Goal: Learn about a topic: Learn about a topic

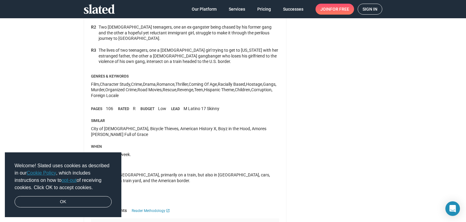
scroll to position [303, 0]
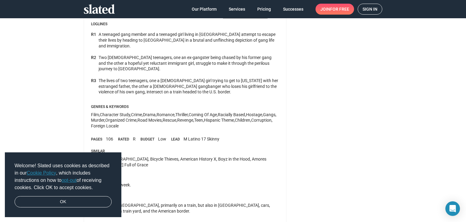
click at [170, 78] on div "The lives of two teenagers, one a [DEMOGRAPHIC_DATA] girl trying to get to [US_…" at bounding box center [189, 86] width 181 height 17
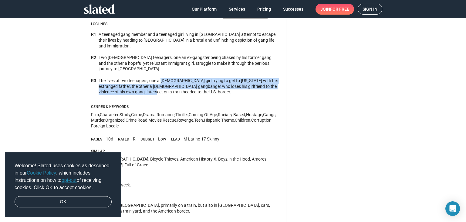
drag, startPoint x: 170, startPoint y: 69, endPoint x: 132, endPoint y: 80, distance: 39.5
click at [132, 80] on div "The lives of two teenagers, one a [DEMOGRAPHIC_DATA] girl trying to get to [US_…" at bounding box center [189, 86] width 181 height 17
drag, startPoint x: 132, startPoint y: 80, endPoint x: 204, endPoint y: 67, distance: 72.6
click at [204, 78] on div "The lives of two teenagers, one a [DEMOGRAPHIC_DATA] girl trying to get to [US_…" at bounding box center [189, 86] width 181 height 17
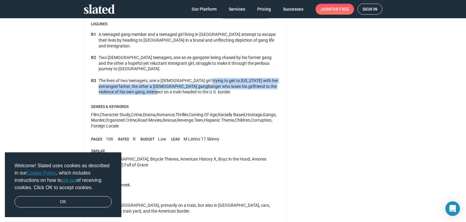
click at [204, 78] on div "The lives of two teenagers, one a [DEMOGRAPHIC_DATA] girl trying to get to [US_…" at bounding box center [189, 86] width 181 height 17
drag, startPoint x: 204, startPoint y: 67, endPoint x: 124, endPoint y: 80, distance: 80.8
click at [124, 80] on div "The lives of two teenagers, one a [DEMOGRAPHIC_DATA] girl trying to get to [US_…" at bounding box center [189, 86] width 181 height 17
drag, startPoint x: 124, startPoint y: 80, endPoint x: 195, endPoint y: 66, distance: 72.8
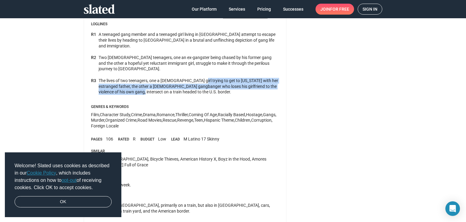
click at [195, 78] on div "The lives of two teenagers, one a [DEMOGRAPHIC_DATA] girl trying to get to [US_…" at bounding box center [189, 86] width 181 height 17
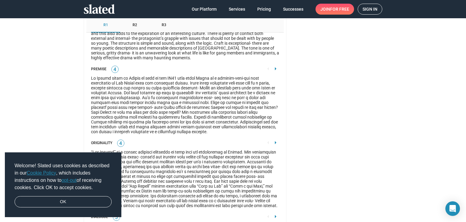
scroll to position [577, 0]
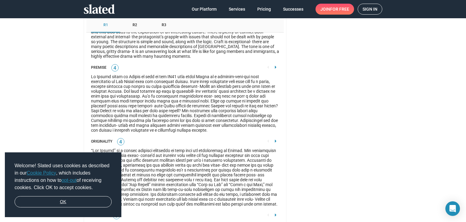
click at [95, 199] on link "OK" at bounding box center [63, 202] width 97 height 12
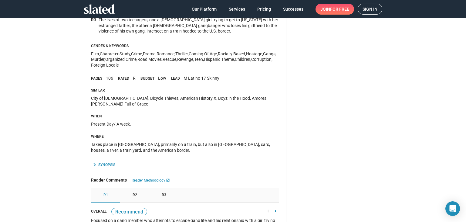
scroll to position [546, 0]
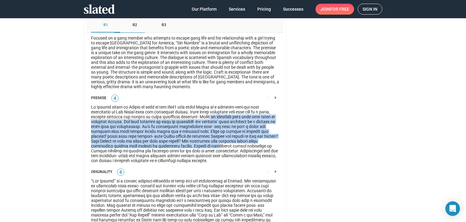
drag, startPoint x: 178, startPoint y: 134, endPoint x: 191, endPoint y: 108, distance: 28.5
click at [191, 108] on div at bounding box center [185, 133] width 188 height 58
drag, startPoint x: 191, startPoint y: 108, endPoint x: 180, endPoint y: 137, distance: 31.7
click at [180, 137] on div at bounding box center [185, 133] width 188 height 58
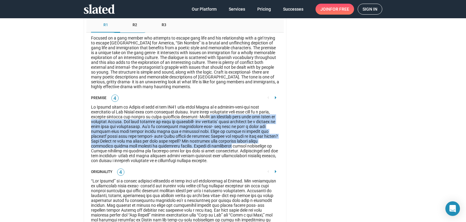
click at [180, 137] on div at bounding box center [185, 133] width 188 height 58
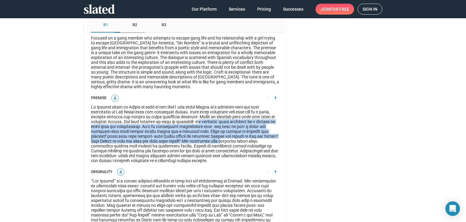
drag, startPoint x: 180, startPoint y: 131, endPoint x: 186, endPoint y: 112, distance: 20.6
click at [186, 112] on div at bounding box center [185, 133] width 188 height 58
drag, startPoint x: 186, startPoint y: 112, endPoint x: 170, endPoint y: 133, distance: 26.9
click at [170, 133] on div at bounding box center [185, 133] width 188 height 58
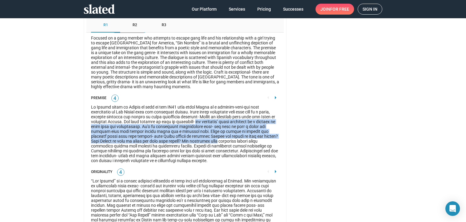
click at [170, 134] on div at bounding box center [185, 133] width 188 height 58
drag, startPoint x: 170, startPoint y: 134, endPoint x: 178, endPoint y: 113, distance: 21.9
click at [178, 113] on div at bounding box center [185, 133] width 188 height 58
drag, startPoint x: 178, startPoint y: 113, endPoint x: 172, endPoint y: 133, distance: 20.4
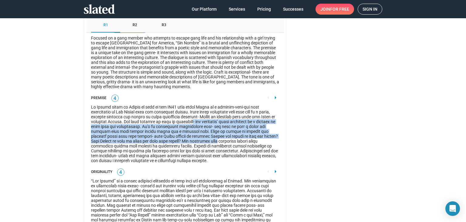
click at [172, 133] on div at bounding box center [185, 133] width 188 height 58
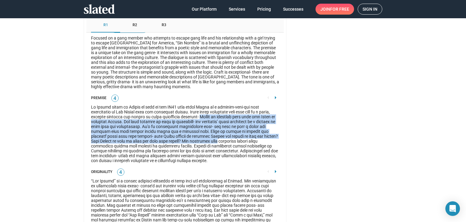
drag, startPoint x: 172, startPoint y: 133, endPoint x: 186, endPoint y: 107, distance: 28.9
click at [186, 107] on div at bounding box center [185, 133] width 188 height 58
click at [185, 110] on div at bounding box center [185, 133] width 188 height 58
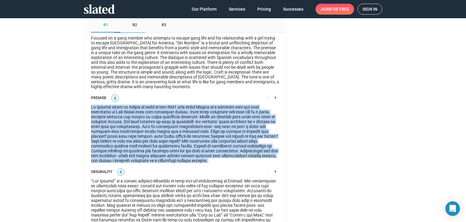
drag, startPoint x: 185, startPoint y: 110, endPoint x: 185, endPoint y: 122, distance: 12.4
click at [185, 122] on div at bounding box center [185, 133] width 188 height 58
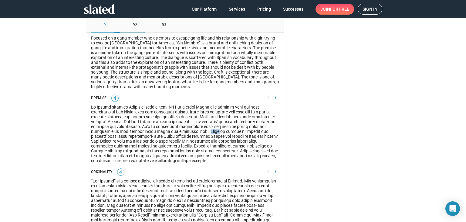
click at [185, 122] on div at bounding box center [185, 133] width 188 height 58
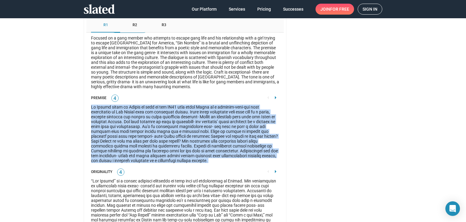
click at [185, 122] on div at bounding box center [185, 133] width 188 height 58
click at [189, 124] on div at bounding box center [185, 133] width 188 height 58
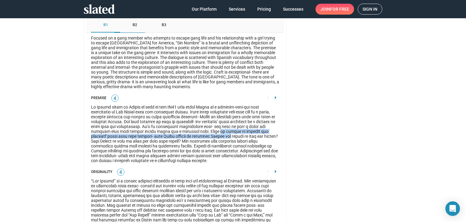
drag, startPoint x: 189, startPoint y: 124, endPoint x: 182, endPoint y: 128, distance: 8.0
click at [182, 128] on div at bounding box center [185, 133] width 188 height 58
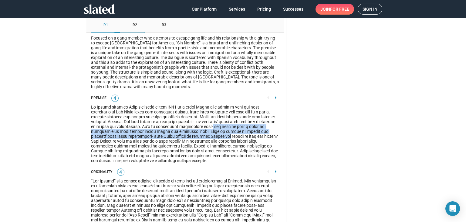
drag, startPoint x: 182, startPoint y: 128, endPoint x: 190, endPoint y: 120, distance: 11.2
click at [190, 120] on div at bounding box center [185, 133] width 188 height 58
drag, startPoint x: 190, startPoint y: 120, endPoint x: 188, endPoint y: 129, distance: 9.2
click at [188, 129] on div at bounding box center [185, 133] width 188 height 58
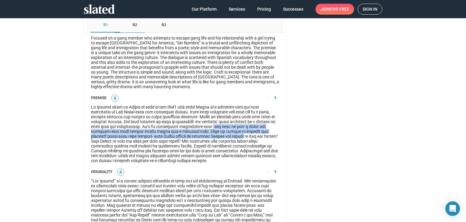
click at [188, 129] on div at bounding box center [185, 133] width 188 height 58
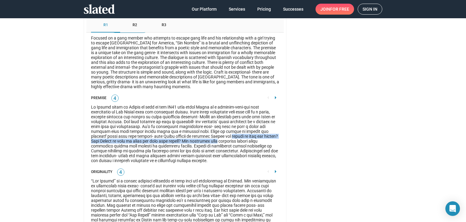
drag, startPoint x: 188, startPoint y: 129, endPoint x: 174, endPoint y: 134, distance: 15.7
click at [174, 134] on div at bounding box center [185, 133] width 188 height 58
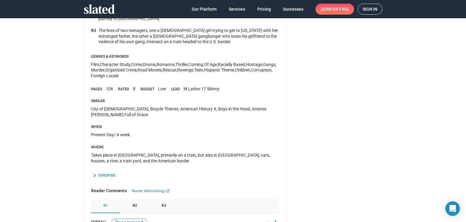
scroll to position [364, 0]
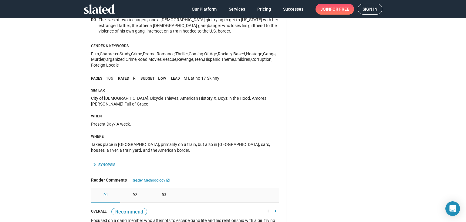
click at [105, 162] on div "Synopsis" at bounding box center [106, 164] width 17 height 5
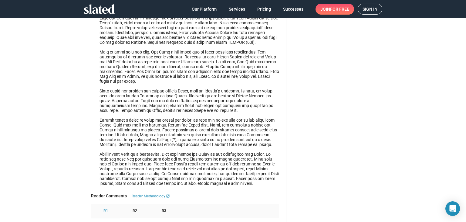
scroll to position [486, 0]
